Goal: Task Accomplishment & Management: Manage account settings

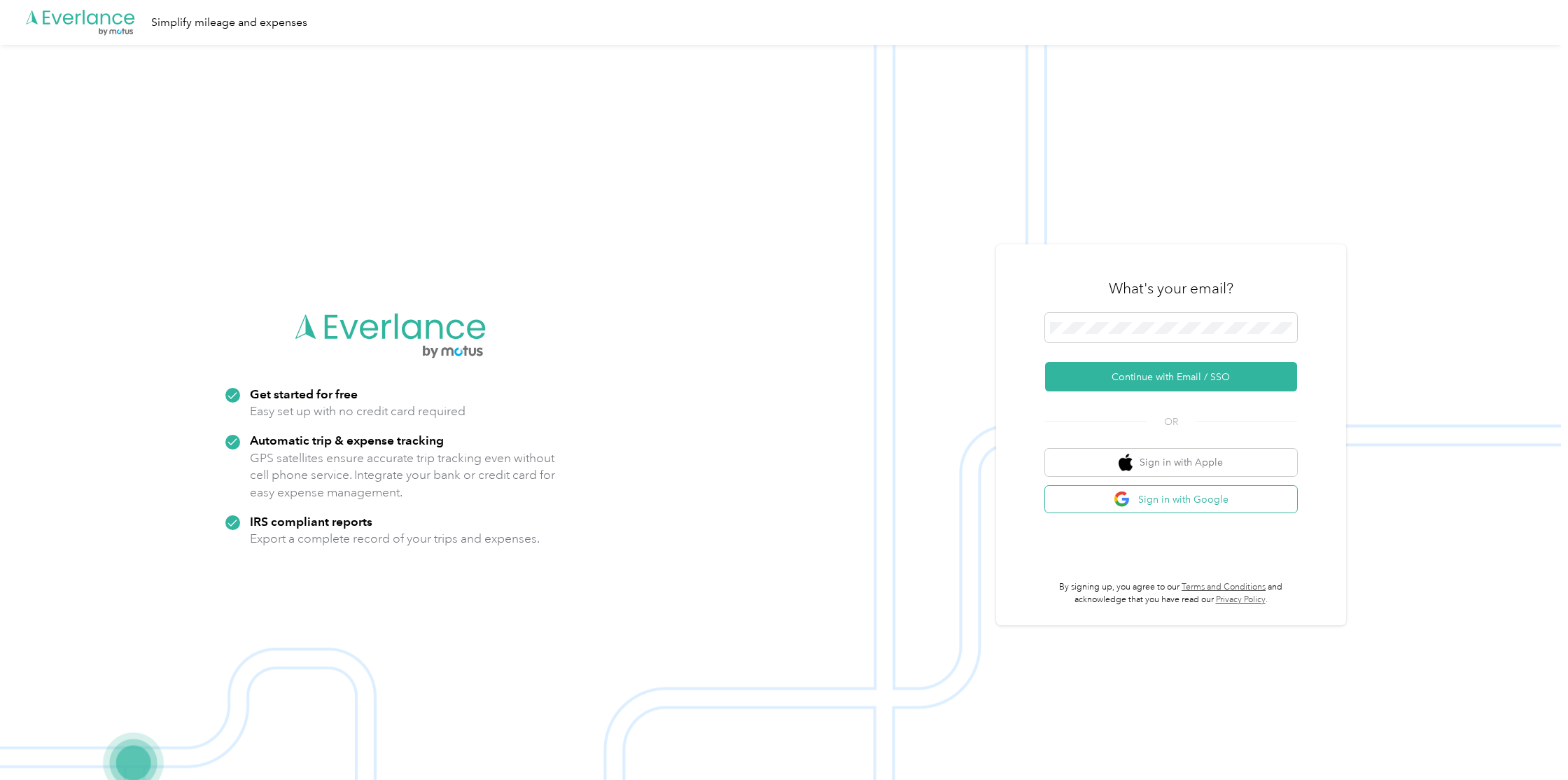
click at [1181, 505] on button "Sign in with Google" at bounding box center [1171, 500] width 252 height 28
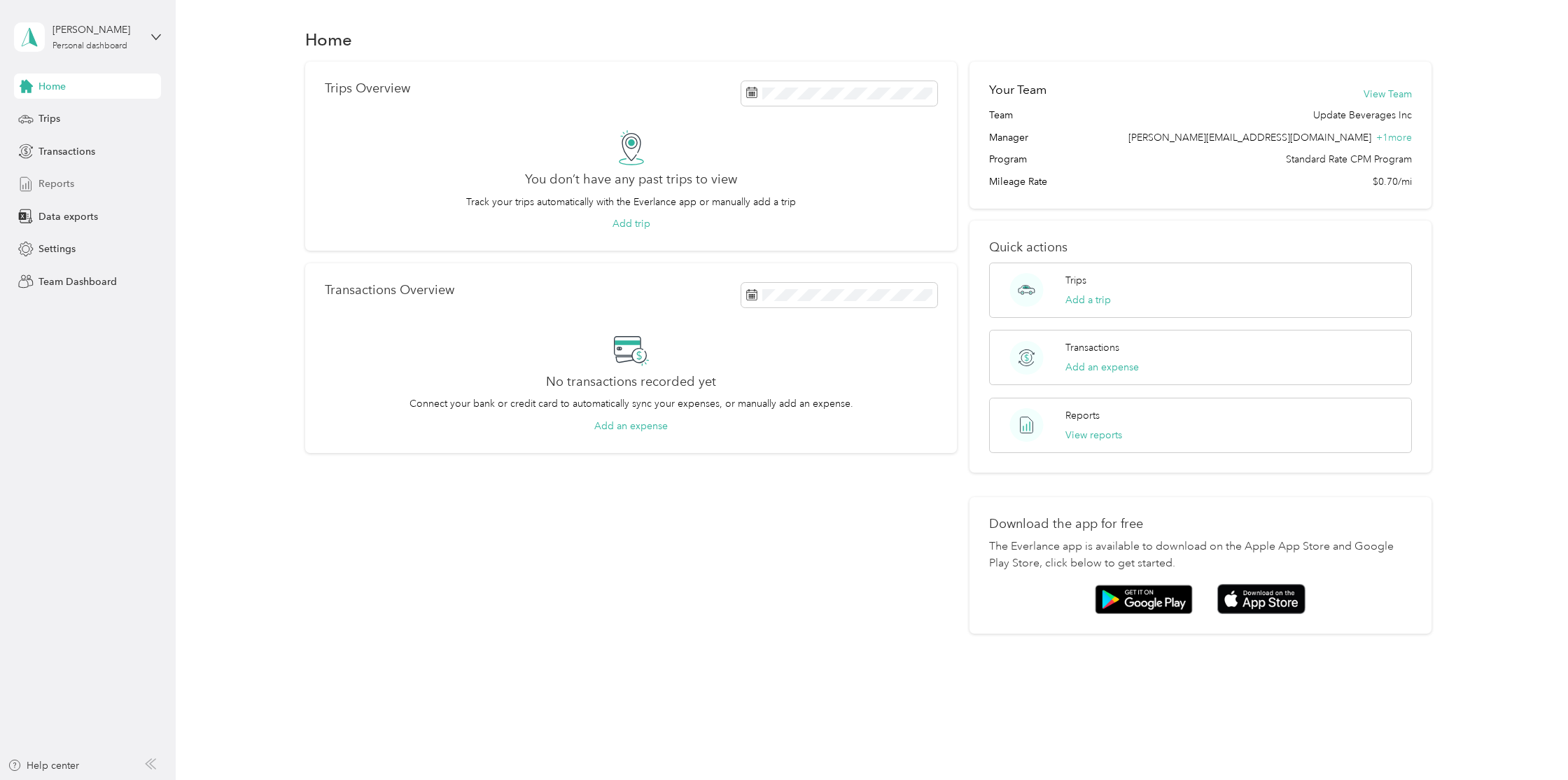
click at [56, 186] on span "Reports" at bounding box center [55, 183] width 35 height 14
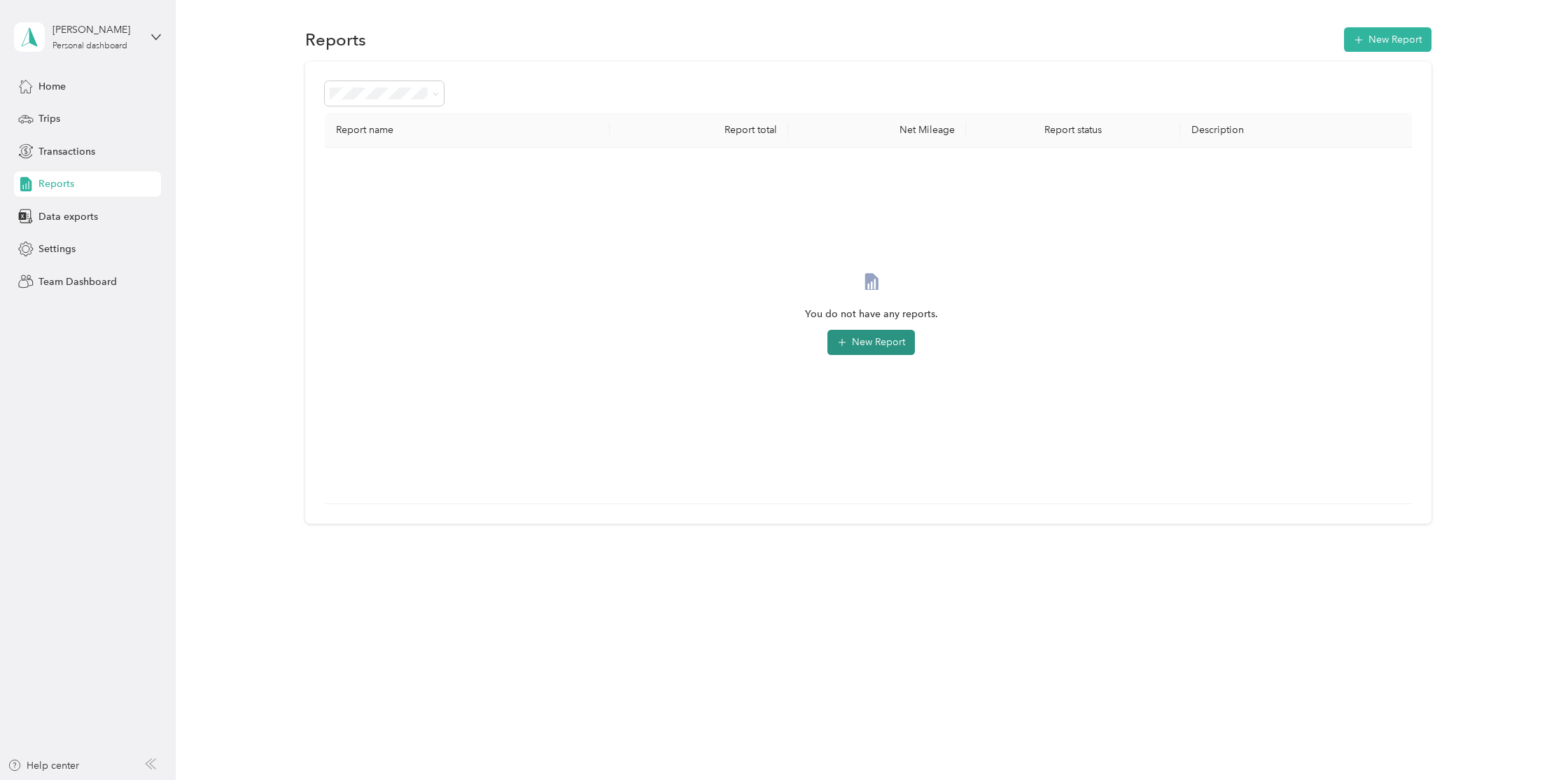
click at [856, 333] on button "New Report" at bounding box center [871, 342] width 88 height 25
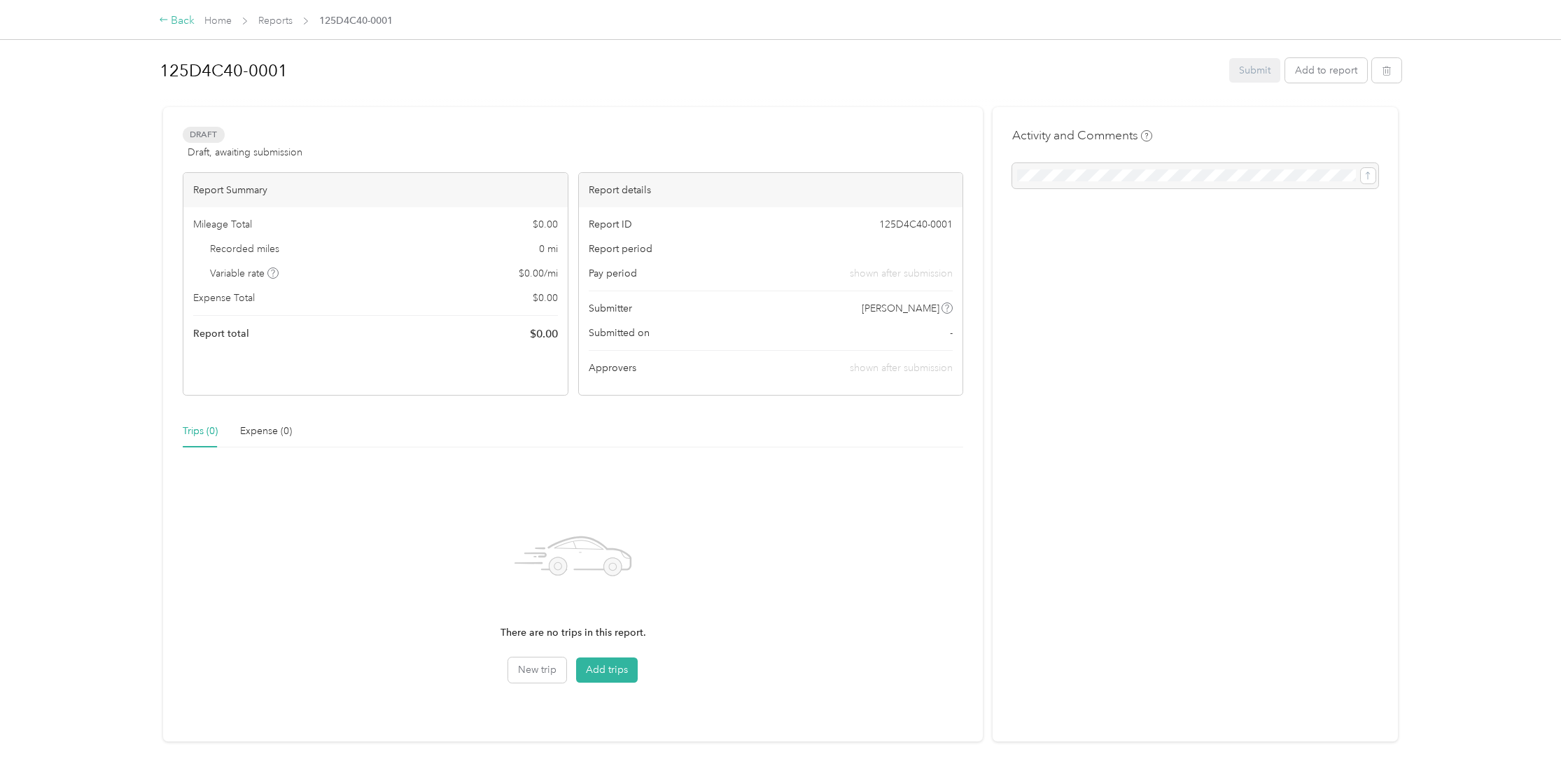
click at [186, 22] on div "Back" at bounding box center [177, 21] width 36 height 17
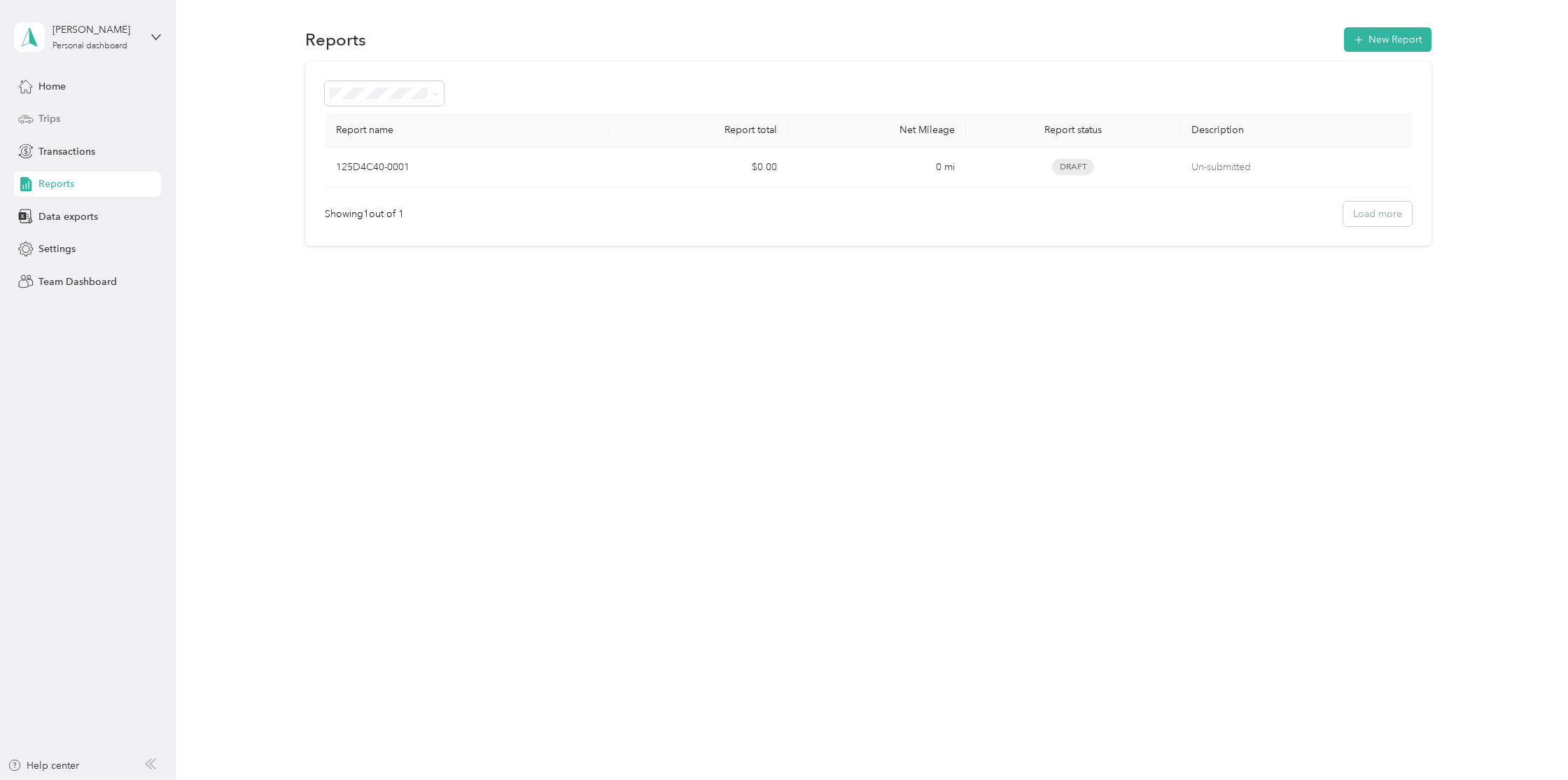
click at [71, 113] on div "Trips" at bounding box center [88, 119] width 147 height 25
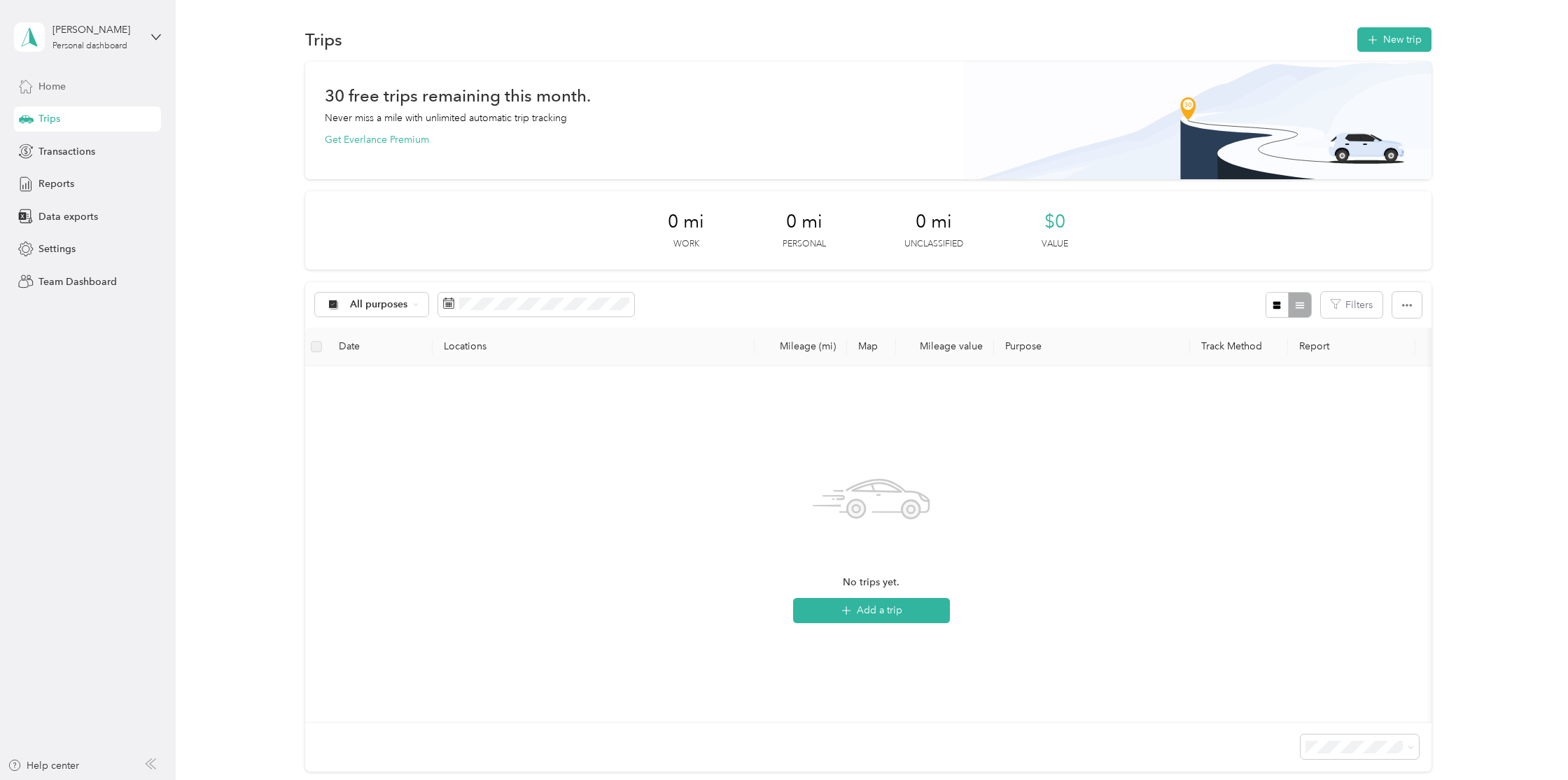
click at [64, 83] on span "Home" at bounding box center [51, 86] width 28 height 14
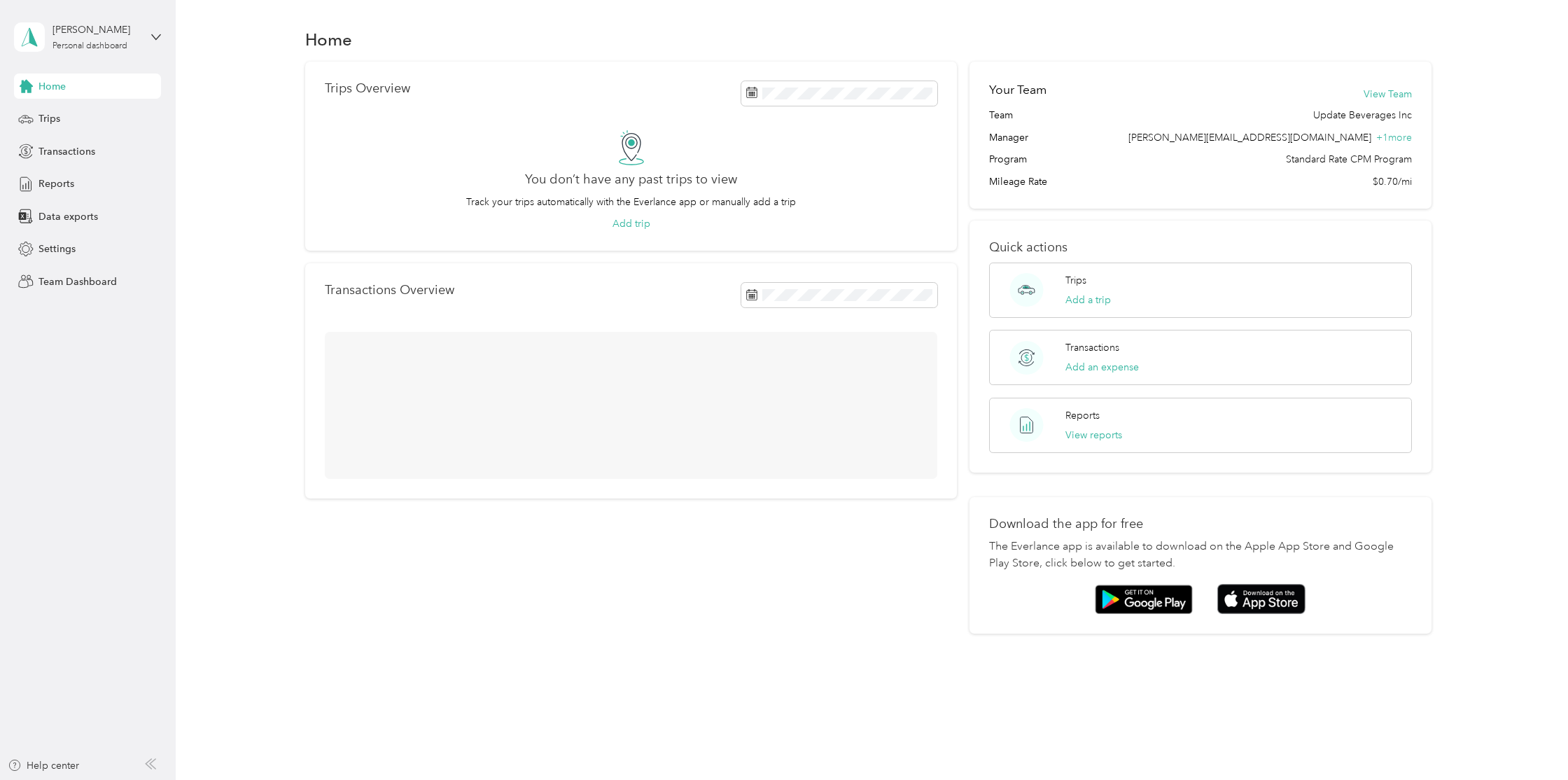
click at [151, 30] on div "Daniel Solomons Personal dashboard" at bounding box center [88, 36] width 147 height 49
click at [100, 123] on div "Team dashboard Personal dashboard Log out" at bounding box center [201, 146] width 355 height 89
click at [112, 49] on div "Personal dashboard" at bounding box center [90, 46] width 75 height 9
click at [81, 110] on div "Team dashboard" at bounding box center [64, 113] width 75 height 14
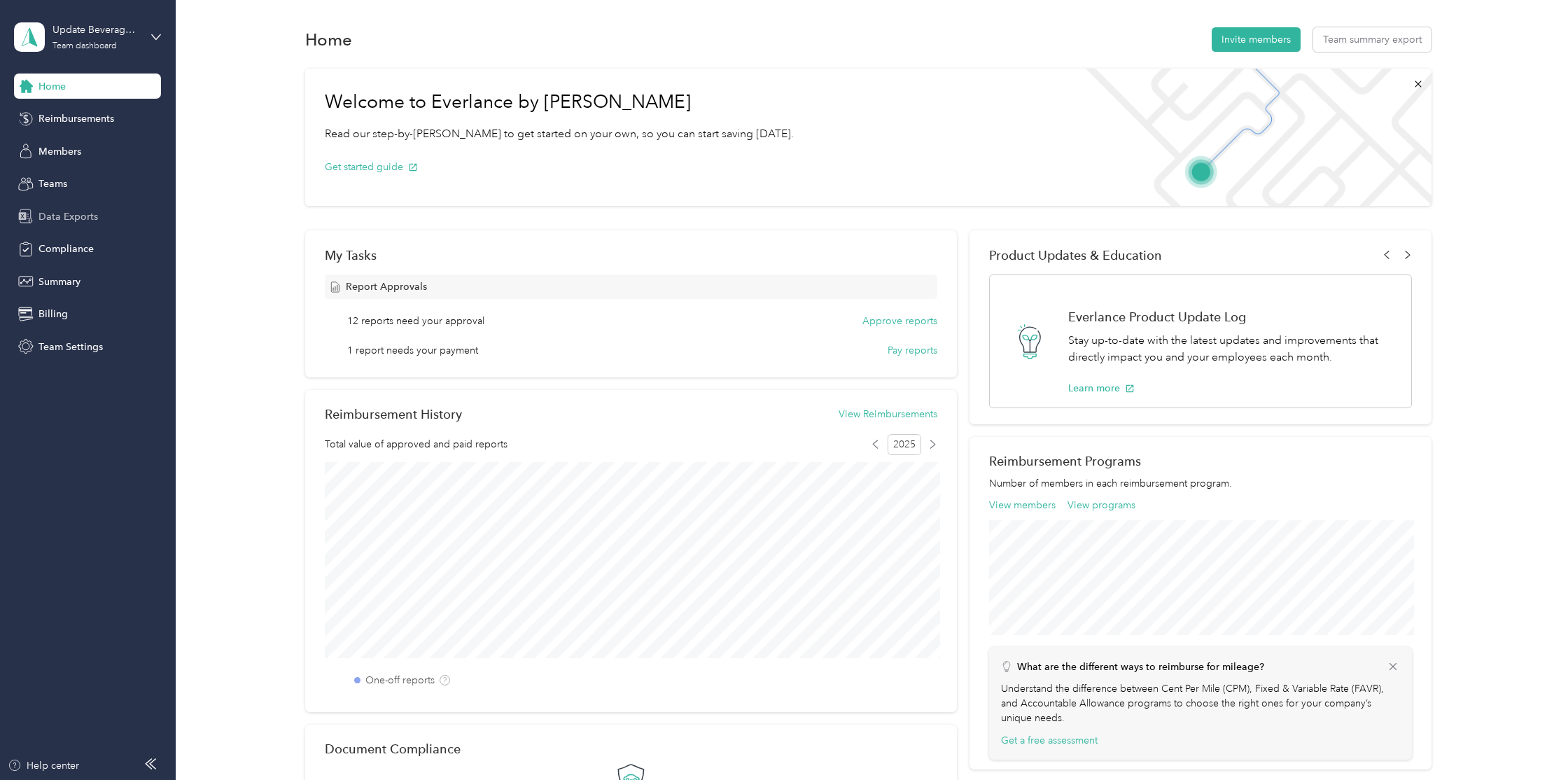
click at [86, 215] on span "Data Exports" at bounding box center [68, 216] width 59 height 14
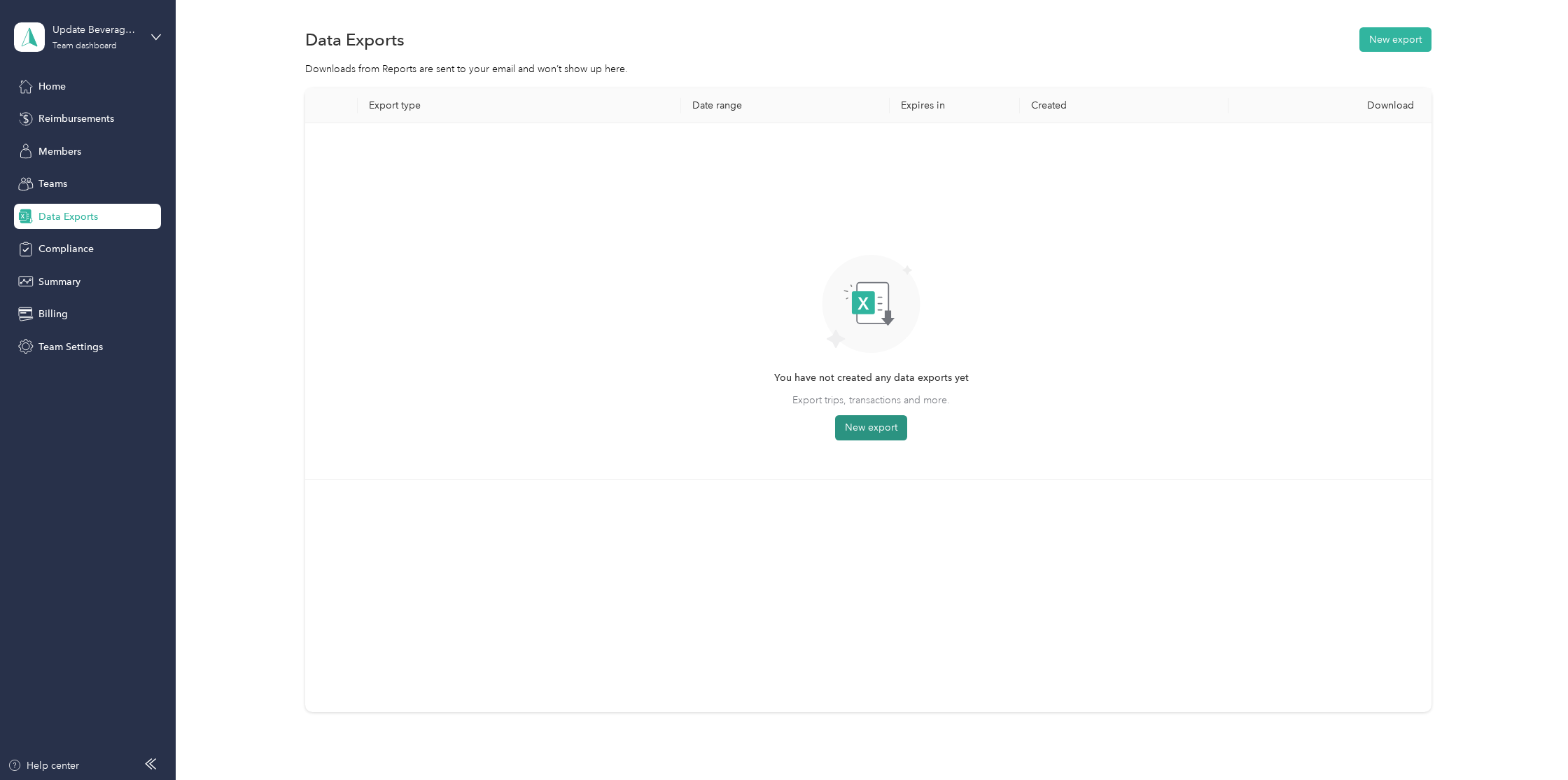
click at [892, 437] on button "New export" at bounding box center [871, 428] width 72 height 25
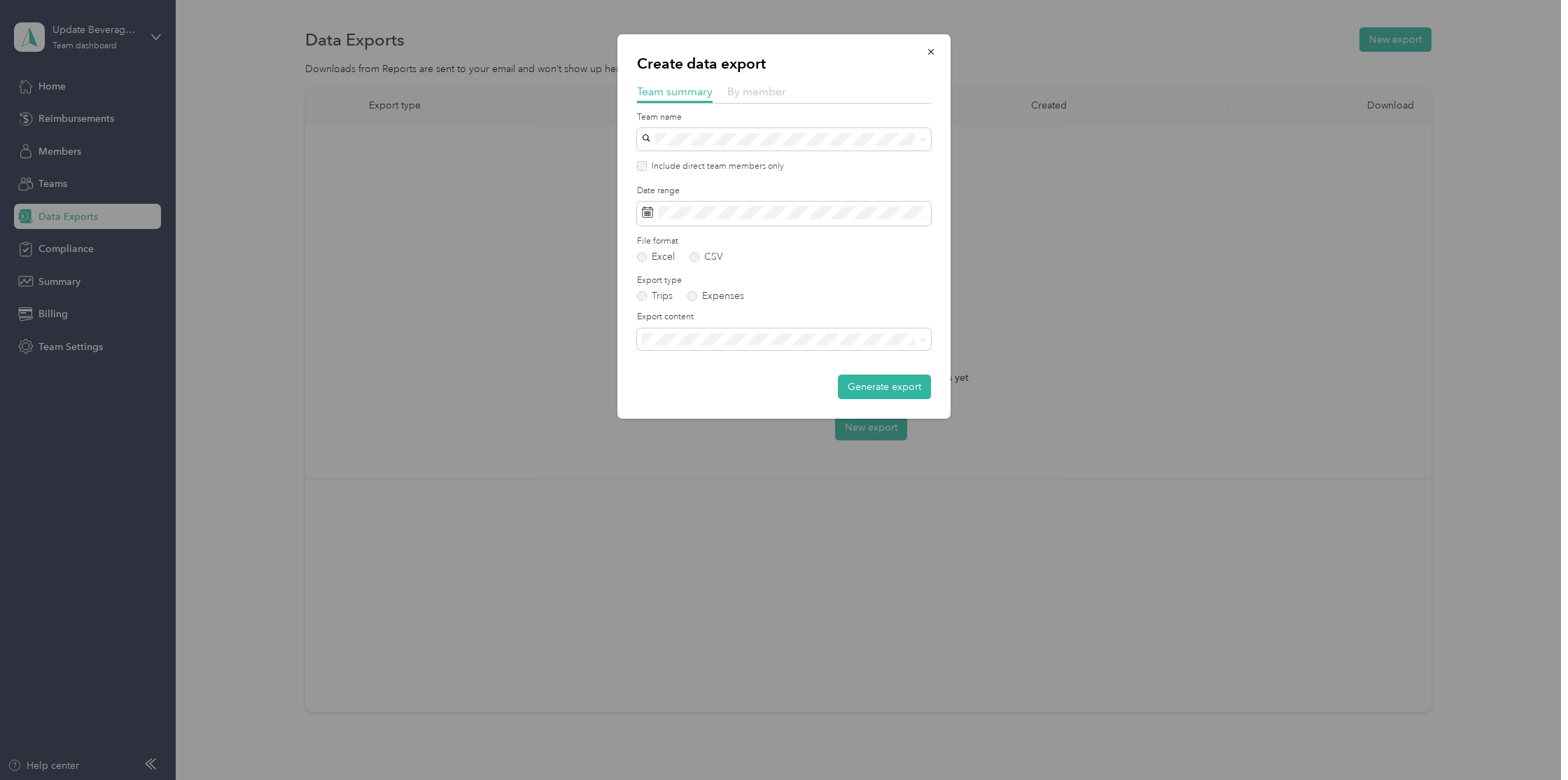
click at [753, 96] on span "By member" at bounding box center [757, 92] width 59 height 13
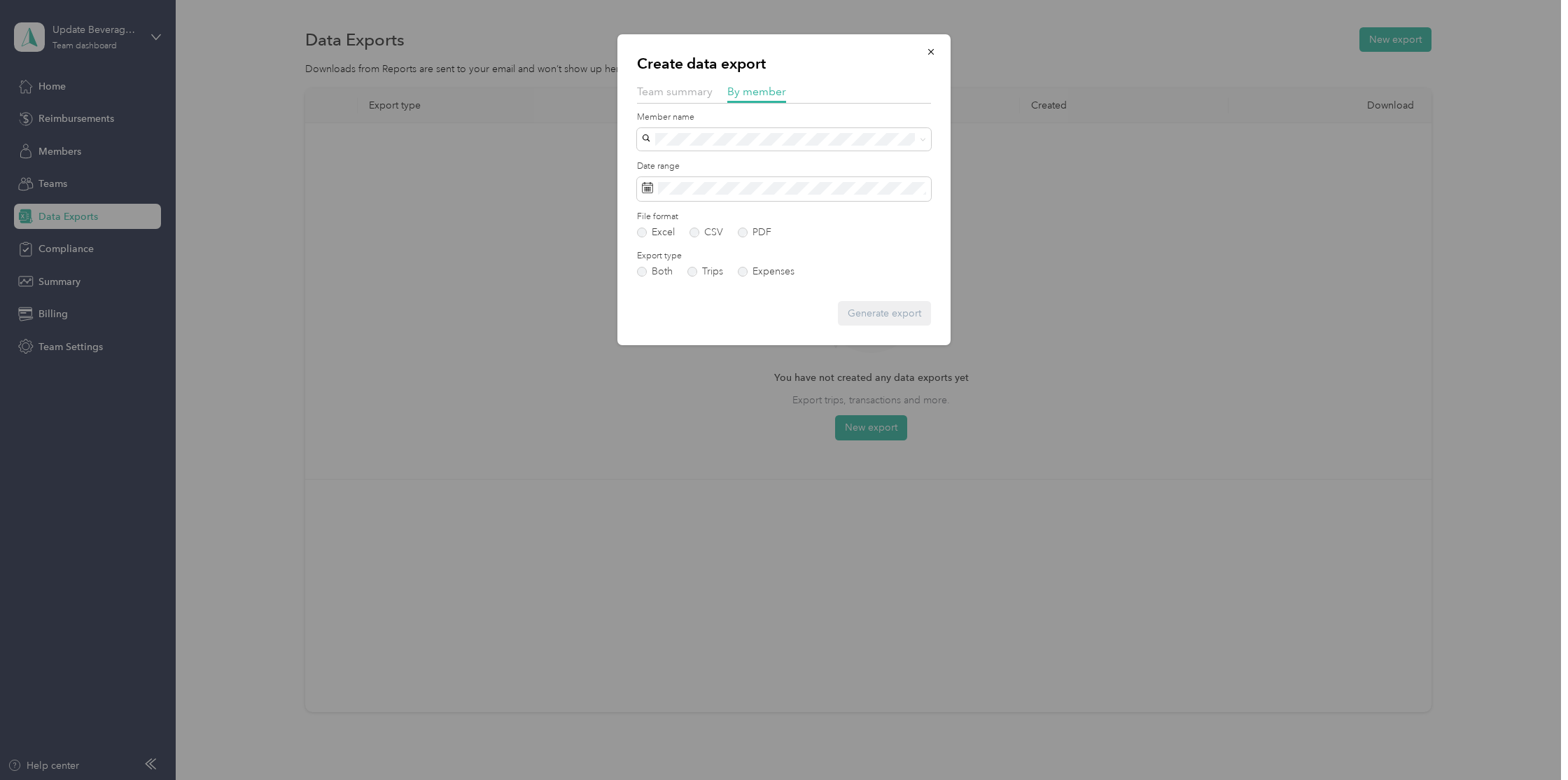
click at [734, 211] on span "audrey@drinkupdate.com" at bounding box center [768, 211] width 243 height 11
click at [729, 196] on span at bounding box center [784, 189] width 294 height 24
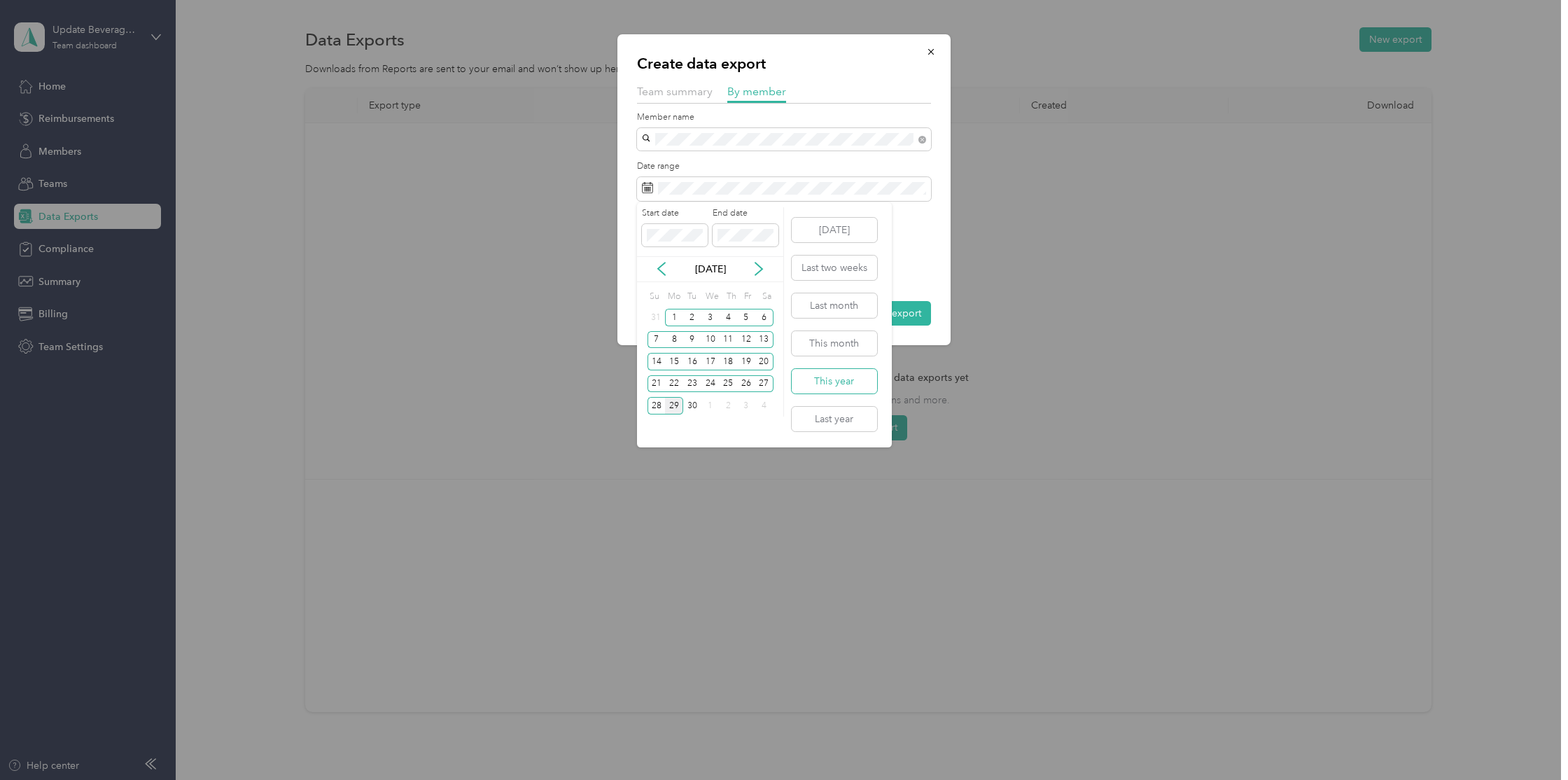
click at [856, 383] on button "This year" at bounding box center [835, 381] width 86 height 25
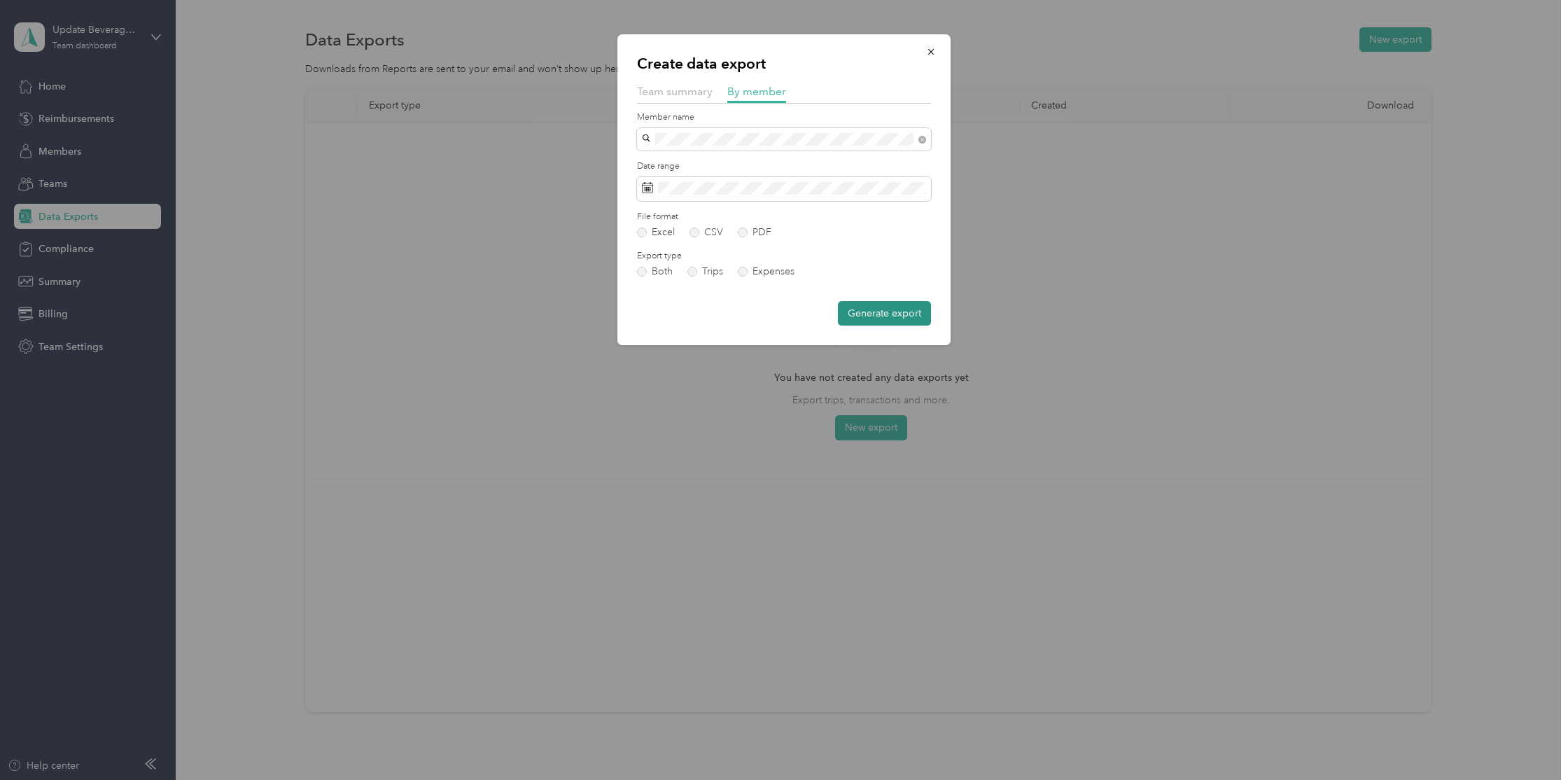
click at [910, 313] on button "Generate export" at bounding box center [885, 314] width 93 height 25
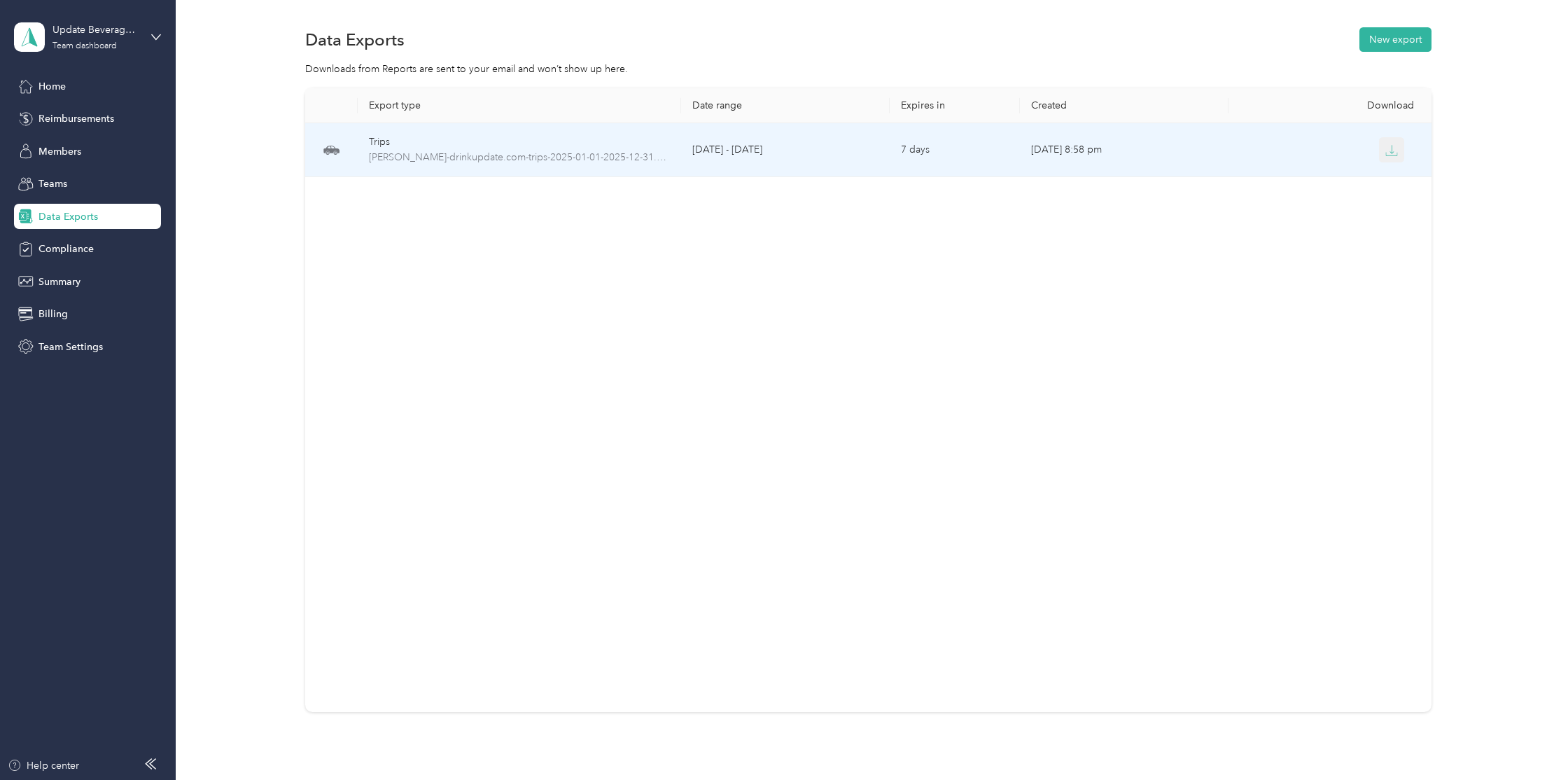
click at [1395, 151] on icon "button" at bounding box center [1391, 150] width 12 height 12
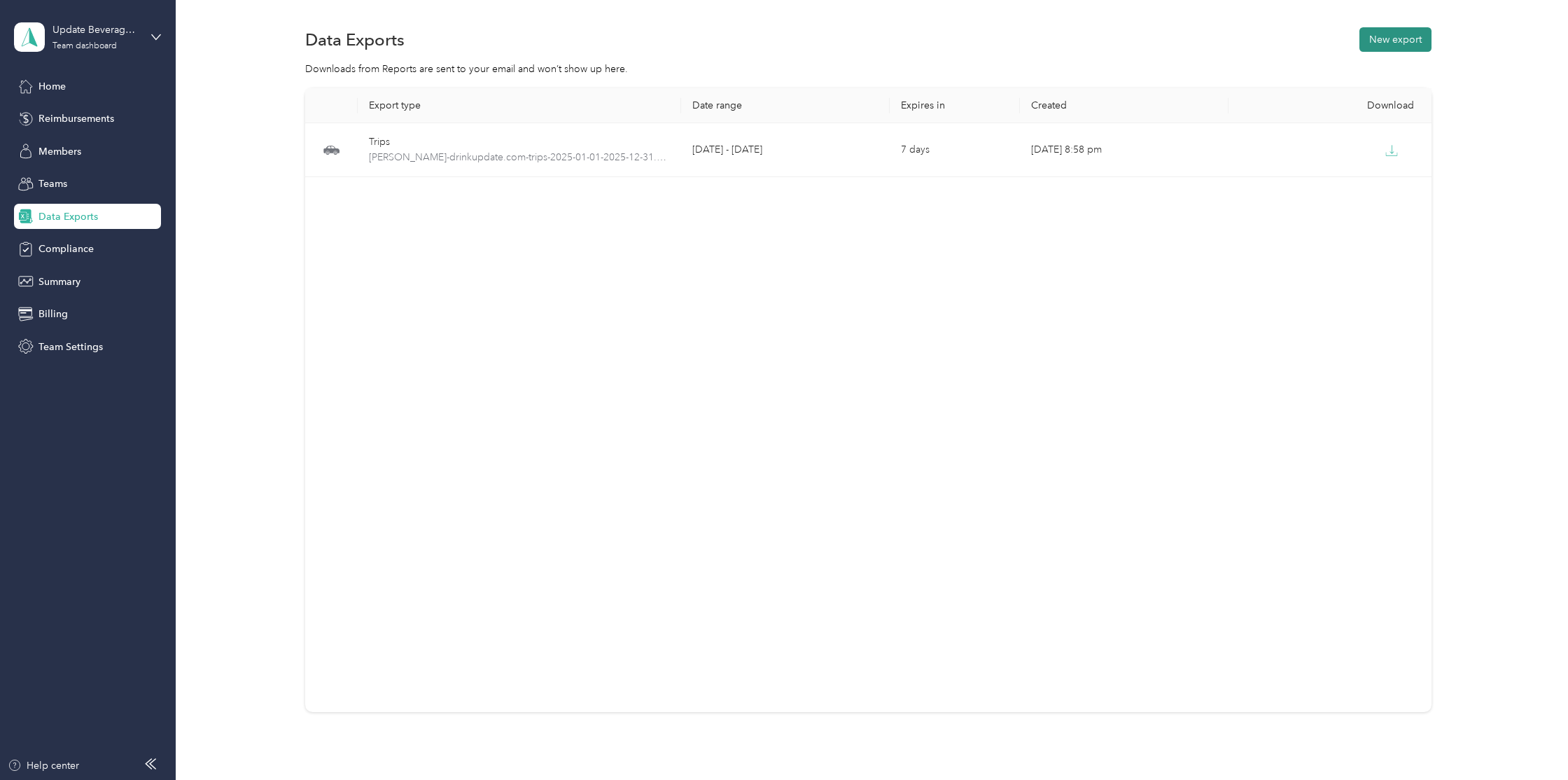
click at [1382, 39] on button "New export" at bounding box center [1395, 40] width 72 height 25
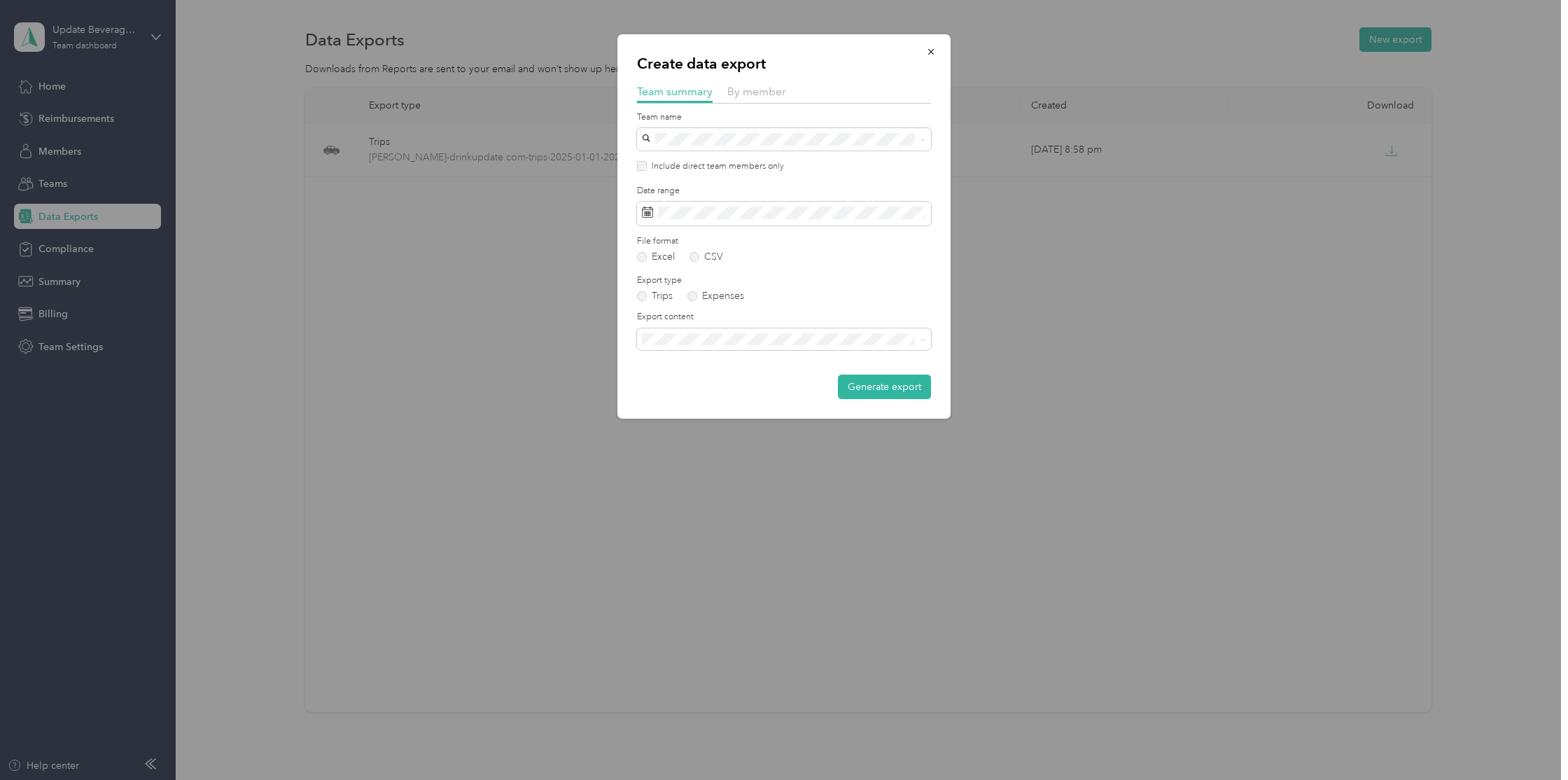
click at [743, 387] on span "Summary and full trips list" at bounding box center [703, 388] width 112 height 11
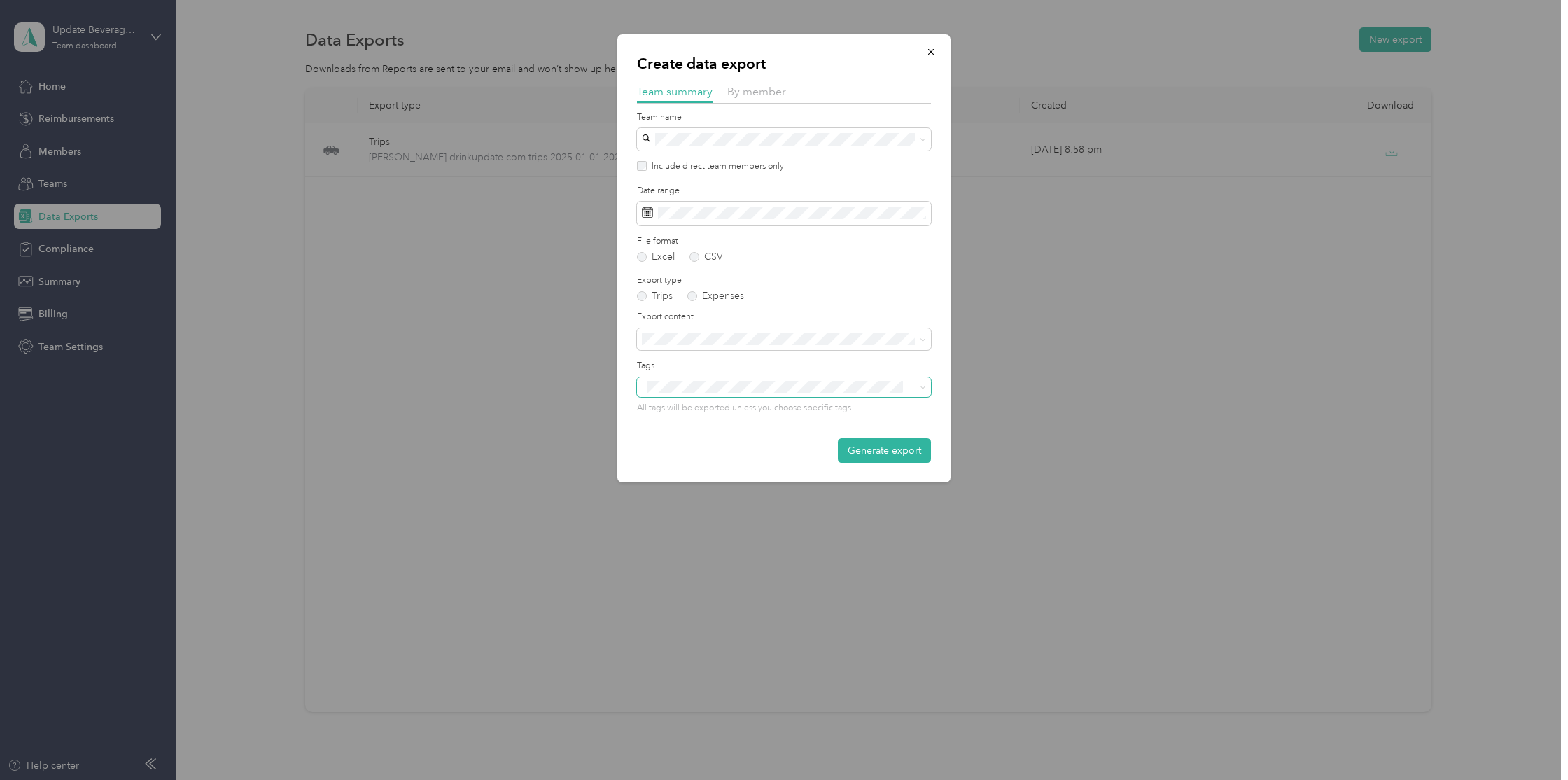
click at [737, 779] on div "Create data export Team summary By member Team name Include direct team members…" at bounding box center [781, 780] width 1561 height 0
click at [780, 89] on span "By member" at bounding box center [757, 92] width 59 height 13
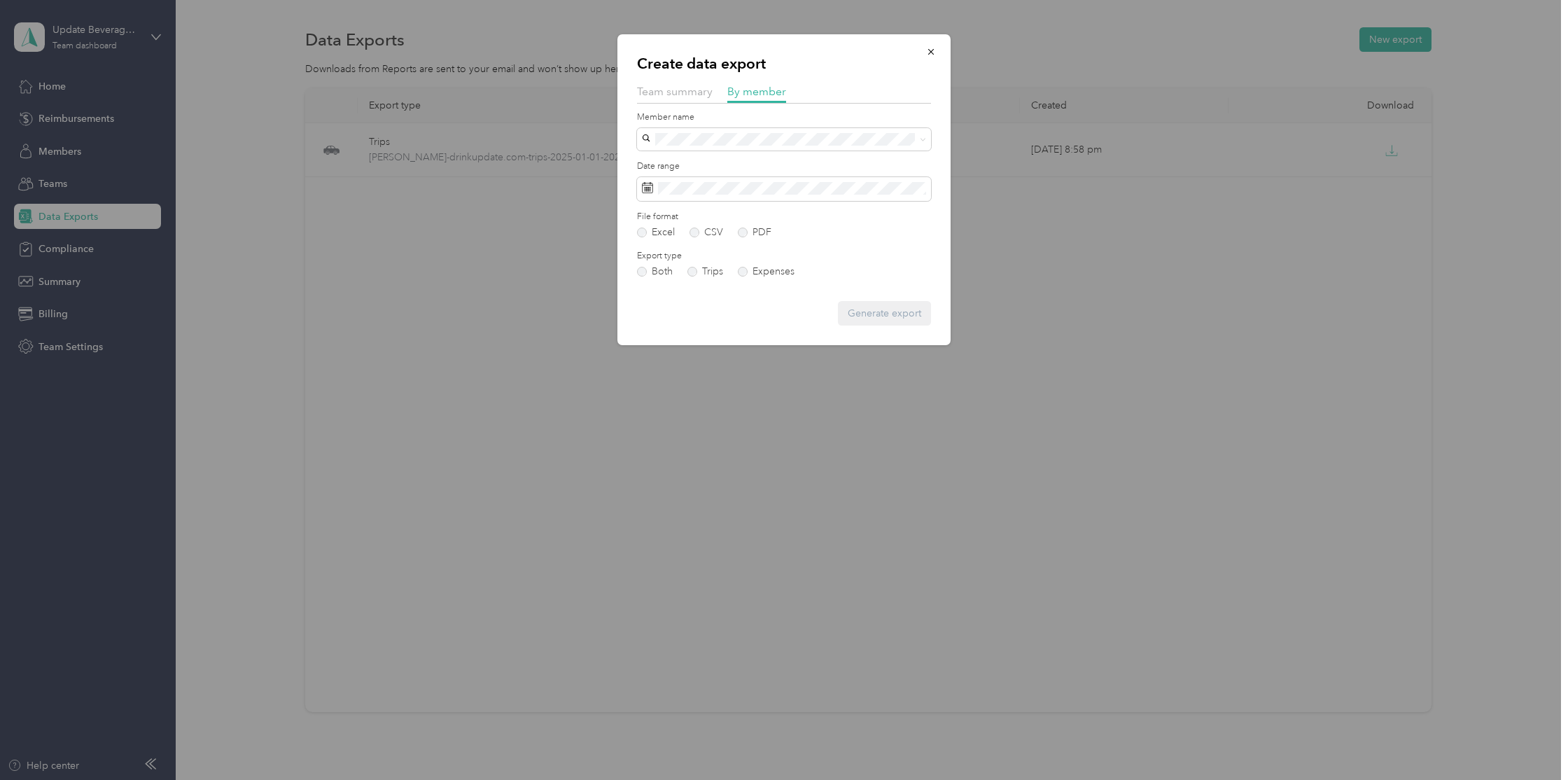
click at [1089, 295] on div "Create data export Team summary By member Member name Date range File format Ex…" at bounding box center [951, 192] width 334 height 316
click at [924, 56] on button "button" at bounding box center [930, 51] width 30 height 25
